Goal: Transaction & Acquisition: Book appointment/travel/reservation

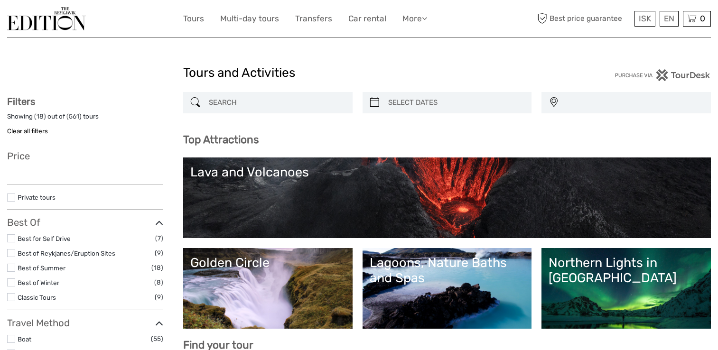
select select
click at [223, 99] on input "search" at bounding box center [276, 102] width 143 height 17
drag, startPoint x: 0, startPoint y: 0, endPoint x: 223, endPoint y: 99, distance: 244.2
click at [223, 99] on input "search" at bounding box center [276, 102] width 143 height 17
type input "wh"
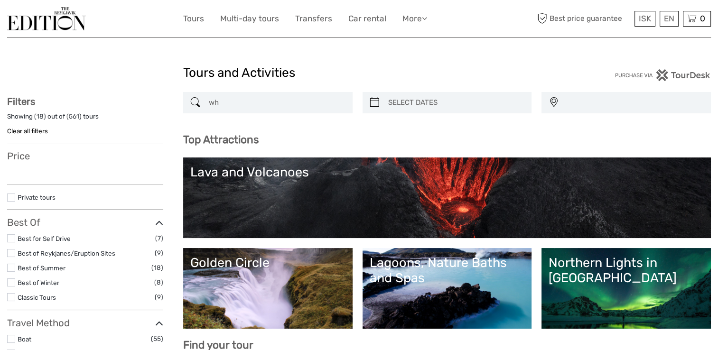
select select
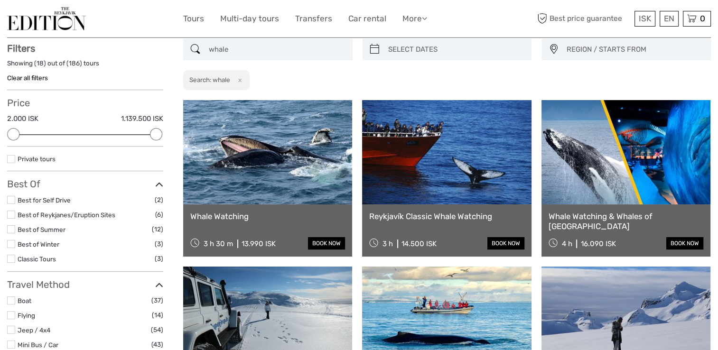
scroll to position [54, 0]
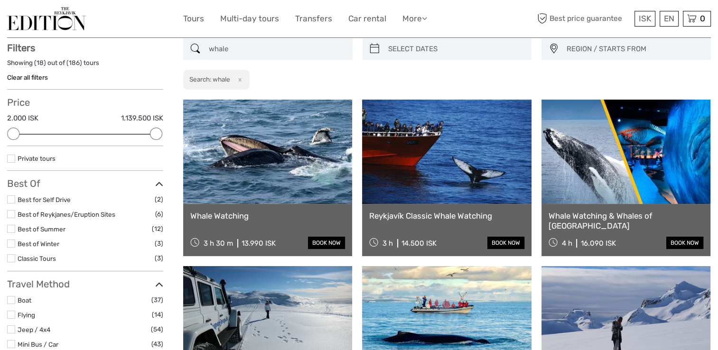
type input "whale"
drag, startPoint x: 250, startPoint y: 51, endPoint x: 180, endPoint y: 51, distance: 70.7
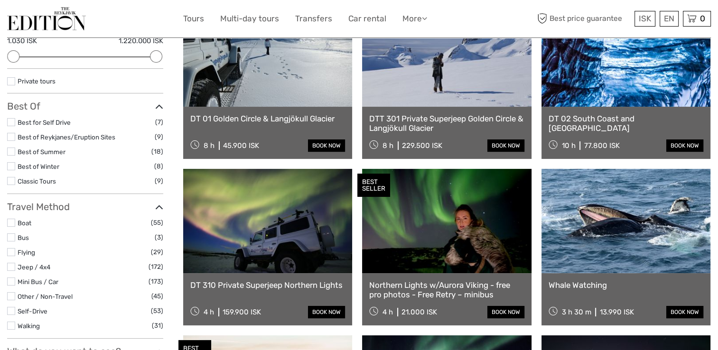
scroll to position [162, 0]
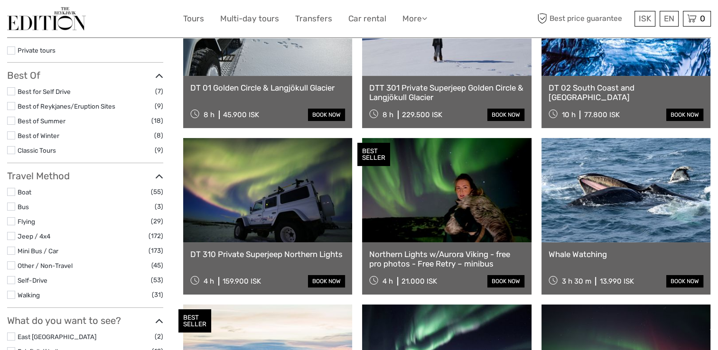
click at [11, 221] on label at bounding box center [11, 221] width 8 height 8
click at [0, 0] on input "checkbox" at bounding box center [0, 0] width 0 height 0
